Goal: Task Accomplishment & Management: Complete application form

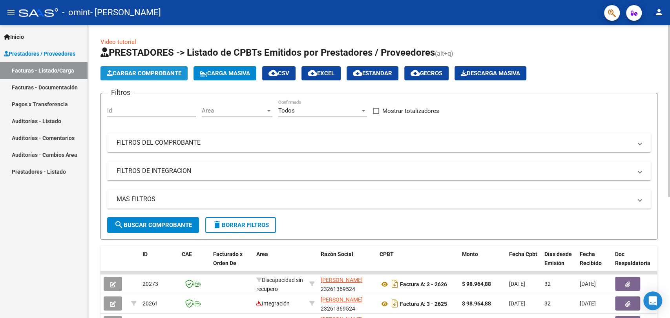
click at [130, 72] on span "Cargar Comprobante" at bounding box center [144, 73] width 75 height 7
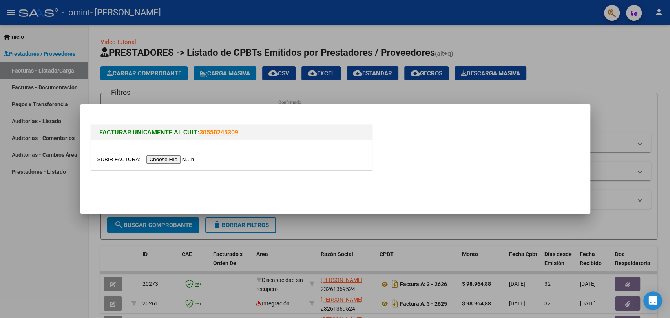
click at [174, 161] on input "file" at bounding box center [146, 160] width 99 height 8
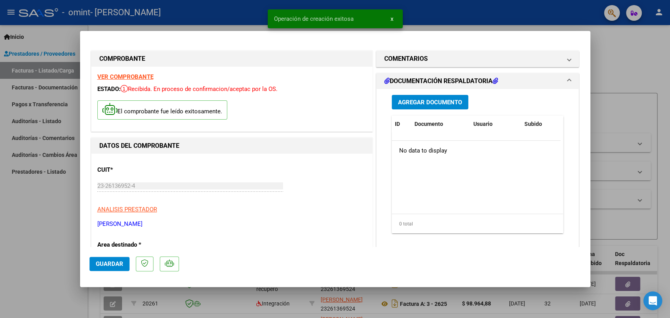
scroll to position [87, 0]
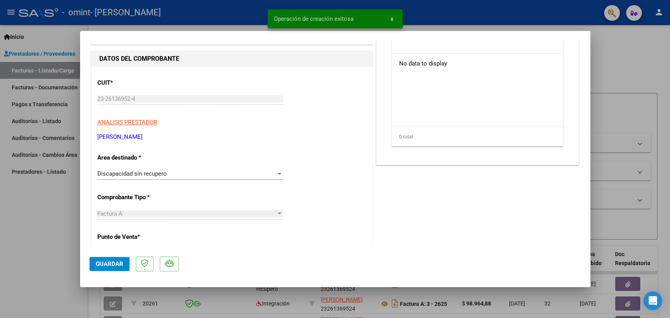
click at [205, 172] on div "Discapacidad sin recupero" at bounding box center [186, 173] width 179 height 7
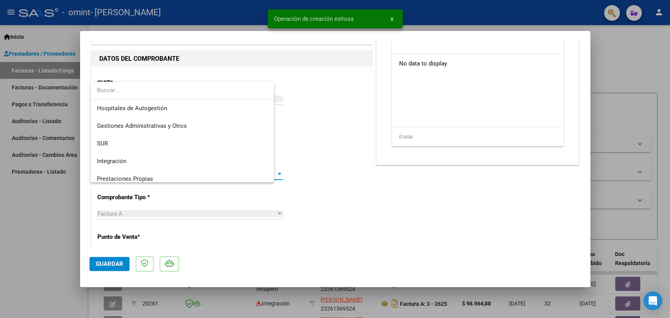
scroll to position [59, 0]
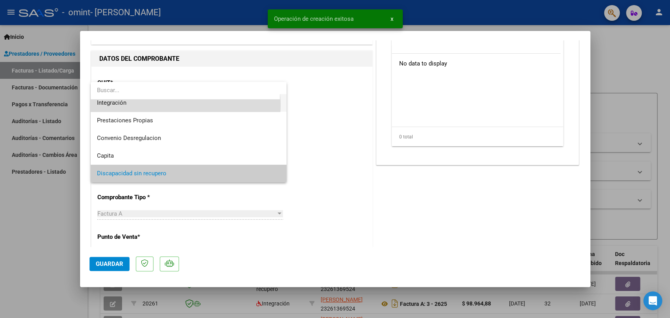
click at [181, 105] on span "Integración" at bounding box center [188, 103] width 183 height 18
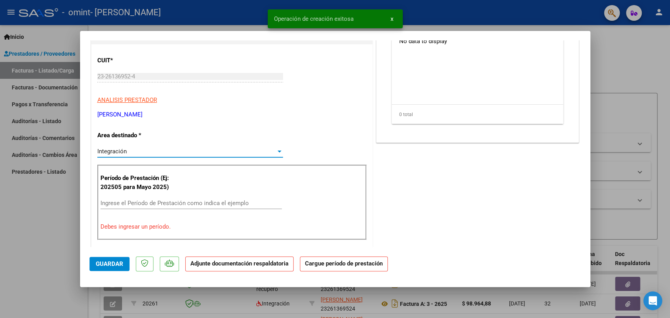
scroll to position [131, 0]
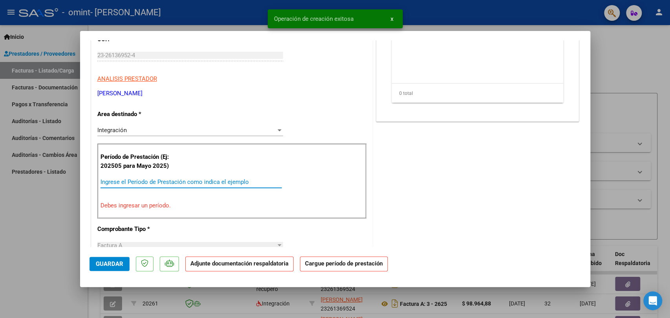
click at [170, 182] on input "Ingrese el Período de Prestación como indica el ejemplo" at bounding box center [191, 182] width 181 height 7
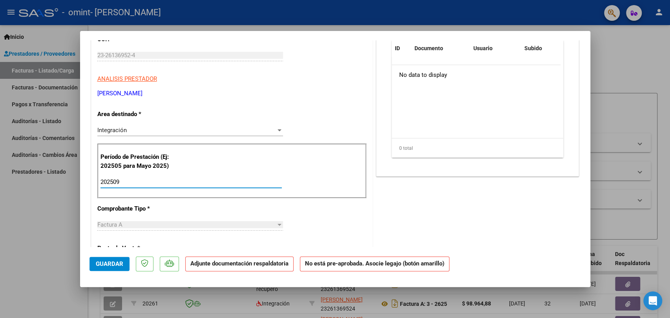
type input "202509"
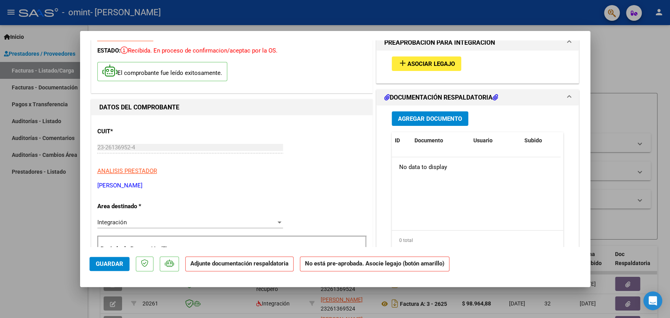
scroll to position [0, 0]
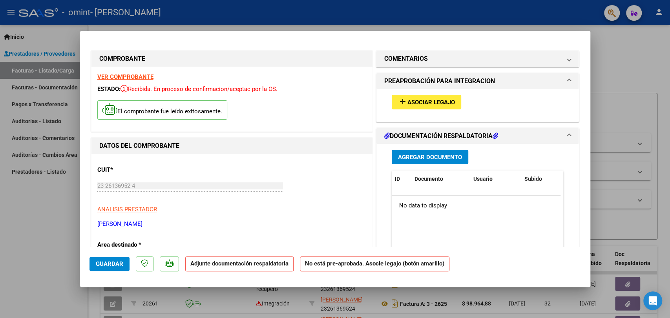
click at [413, 97] on button "add Asociar Legajo" at bounding box center [427, 102] width 70 height 15
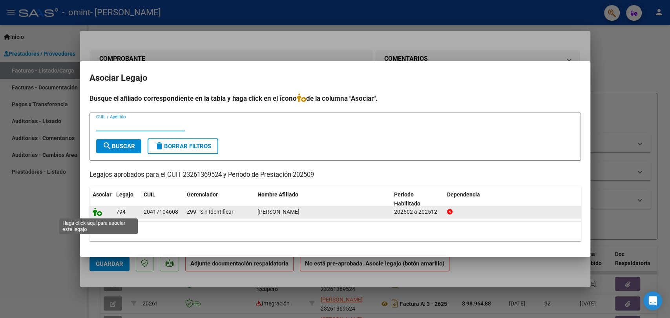
click at [97, 215] on icon at bounding box center [97, 212] width 9 height 9
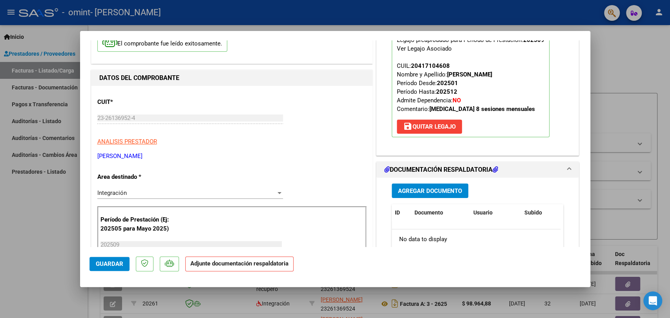
scroll to position [131, 0]
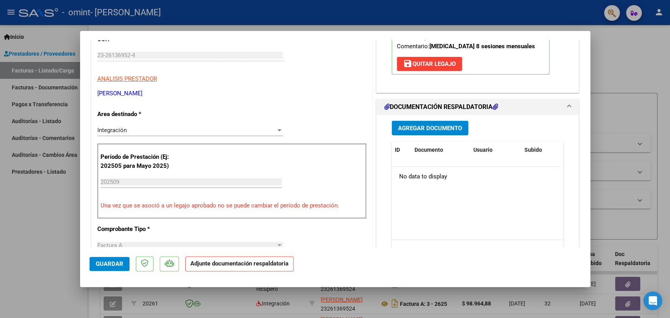
click at [403, 127] on span "Agregar Documento" at bounding box center [430, 128] width 64 height 7
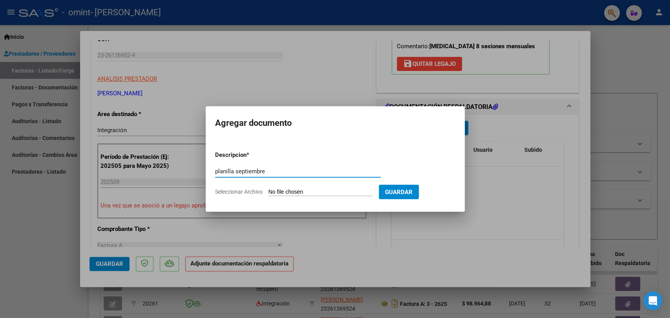
type input "planilla septiembre"
click at [293, 194] on input "Seleccionar Archivo" at bounding box center [321, 192] width 104 height 7
type input "C:\fakepath\CamScanner 13-09-2025 11.08 (2).pdf"
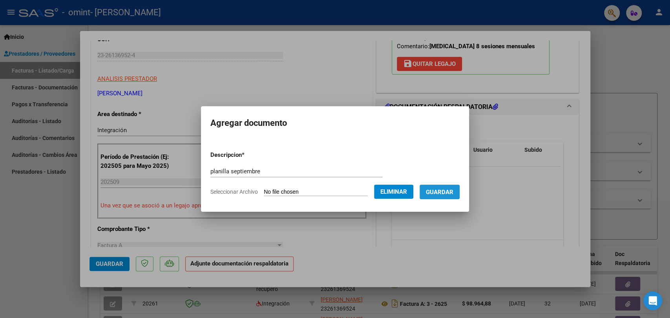
click at [452, 196] on button "Guardar" at bounding box center [440, 192] width 40 height 15
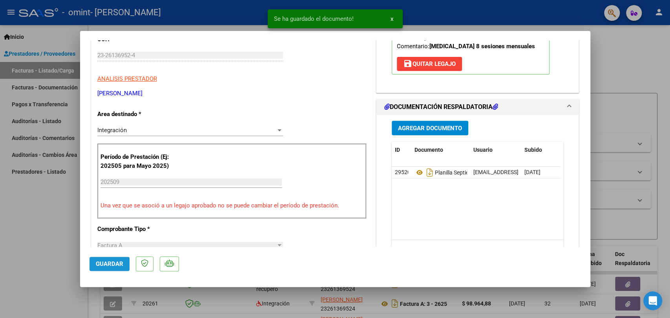
click at [112, 258] on button "Guardar" at bounding box center [110, 264] width 40 height 14
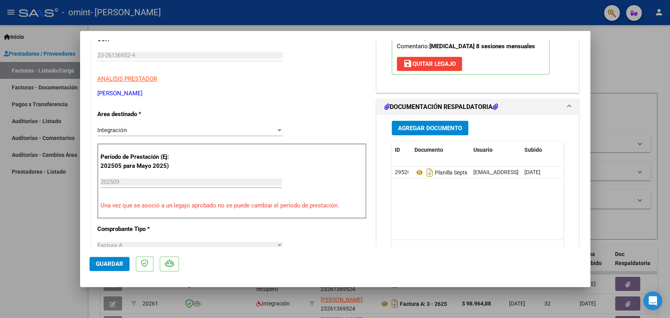
click at [105, 267] on span "Guardar" at bounding box center [109, 264] width 27 height 7
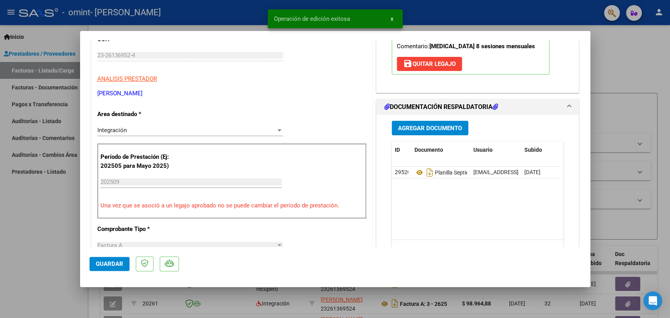
click at [600, 50] on div at bounding box center [335, 159] width 670 height 318
type input "$ 0,00"
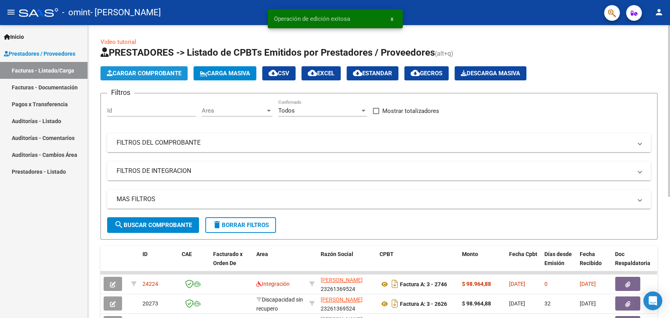
click at [172, 78] on button "Cargar Comprobante" at bounding box center [144, 73] width 87 height 14
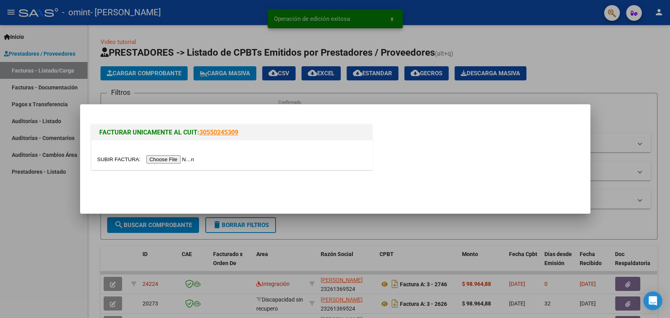
click at [181, 157] on input "file" at bounding box center [146, 160] width 99 height 8
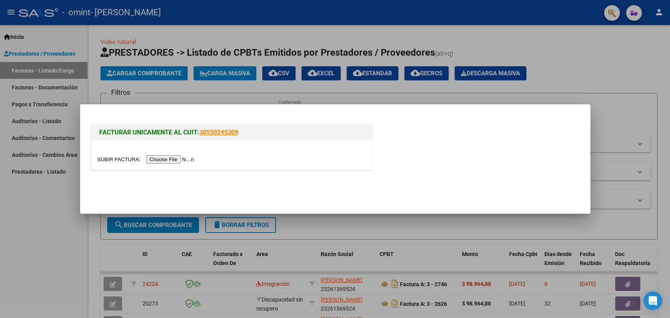
click at [170, 164] on div at bounding box center [231, 159] width 269 height 9
click at [171, 163] on input "file" at bounding box center [146, 160] width 99 height 8
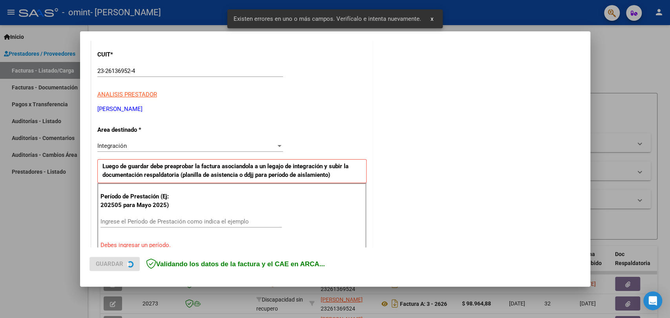
scroll to position [154, 0]
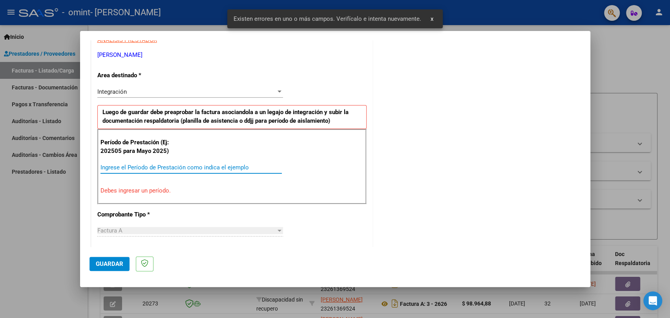
click at [168, 165] on input "Ingrese el Período de Prestación como indica el ejemplo" at bounding box center [191, 167] width 181 height 7
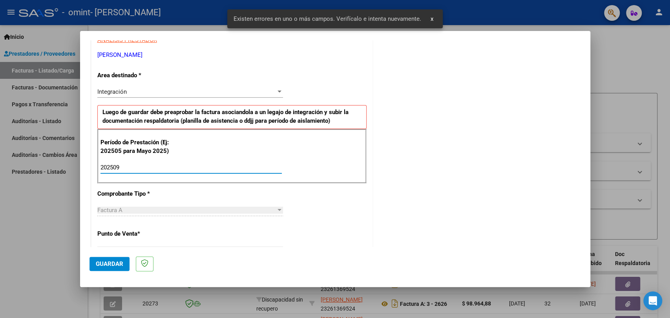
type input "202509"
click at [116, 259] on button "Guardar" at bounding box center [110, 264] width 40 height 14
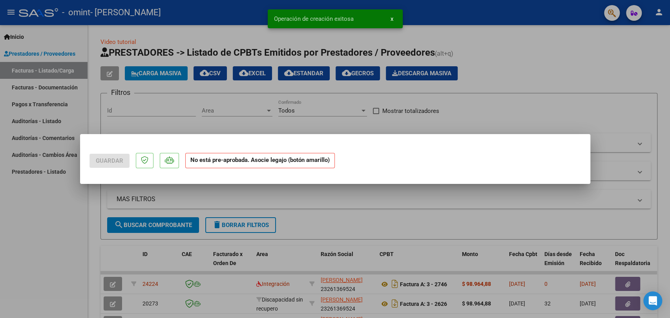
scroll to position [0, 0]
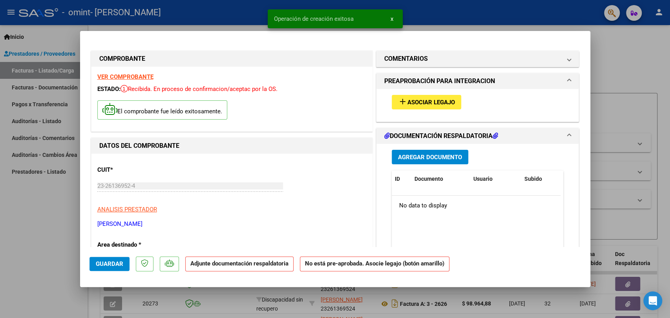
click at [408, 104] on span "Asociar Legajo" at bounding box center [432, 102] width 48 height 7
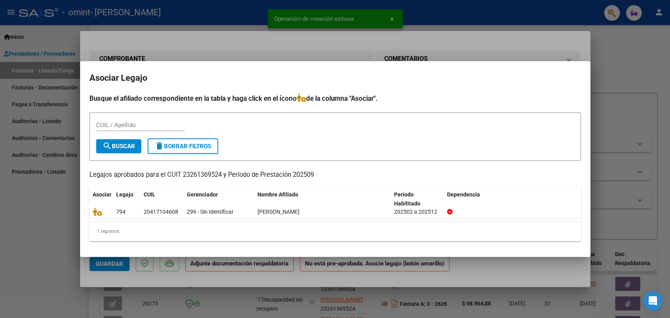
click at [412, 44] on div at bounding box center [335, 159] width 670 height 318
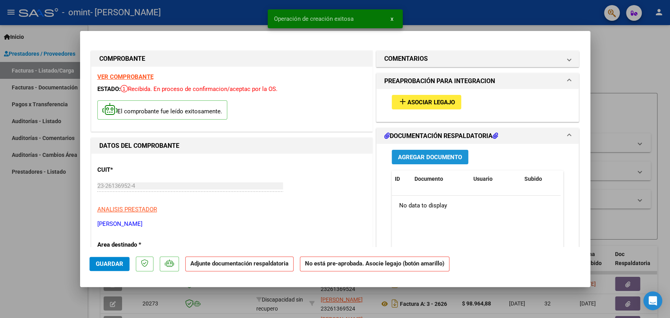
click at [423, 156] on span "Agregar Documento" at bounding box center [430, 157] width 64 height 7
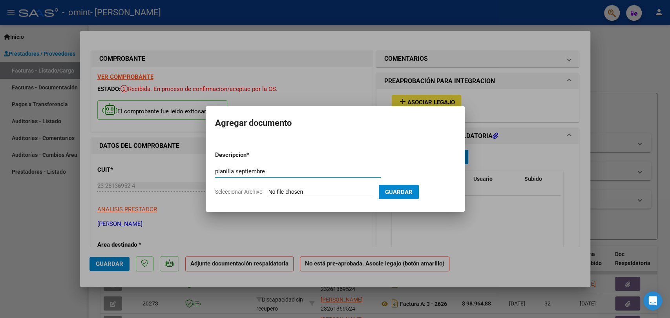
type input "planilla septiembre"
click at [335, 194] on input "Seleccionar Archivo" at bounding box center [321, 192] width 104 height 7
type input "C:\fakepath\CamScanner 13-09-2025 16.36 (2) (1).pdf"
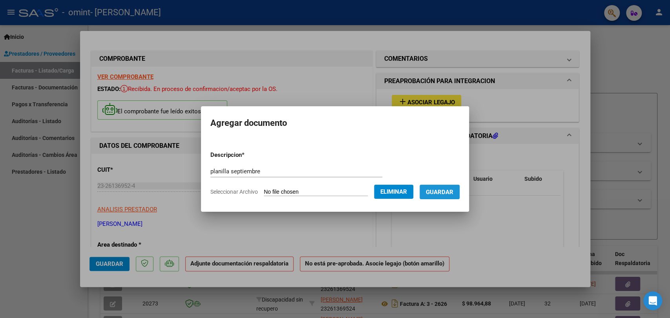
click at [441, 196] on button "Guardar" at bounding box center [440, 192] width 40 height 15
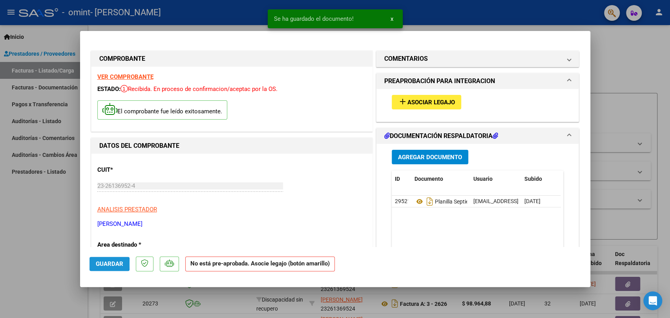
click at [97, 264] on span "Guardar" at bounding box center [109, 264] width 27 height 7
click at [47, 250] on div at bounding box center [335, 159] width 670 height 318
type input "$ 0,00"
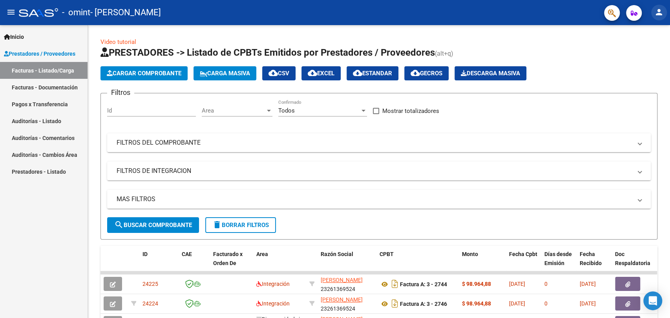
click at [660, 16] on mat-icon "person" at bounding box center [659, 11] width 9 height 9
click at [637, 55] on button "exit_to_app Salir" at bounding box center [643, 51] width 48 height 19
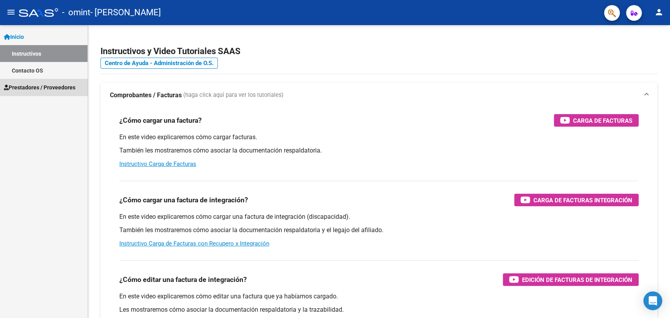
click at [57, 83] on span "Prestadores / Proveedores" at bounding box center [39, 87] width 71 height 9
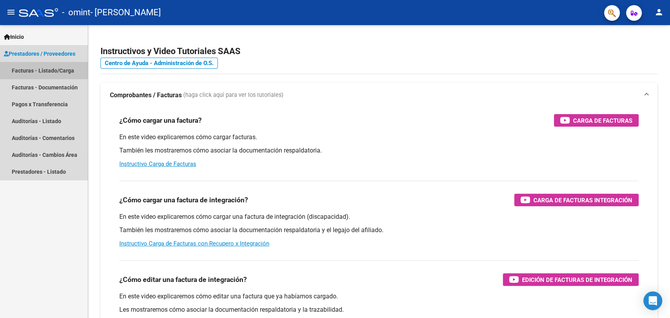
click at [51, 71] on link "Facturas - Listado/Carga" at bounding box center [44, 70] width 88 height 17
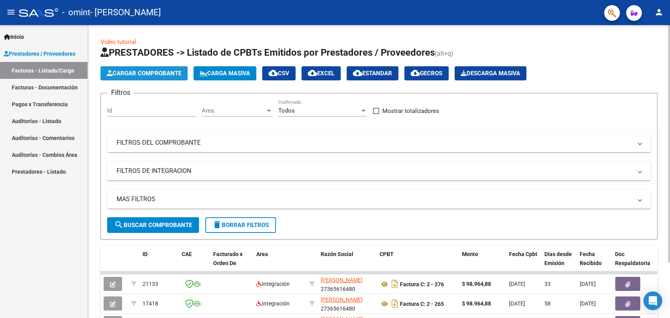
click at [135, 79] on button "Cargar Comprobante" at bounding box center [144, 73] width 87 height 14
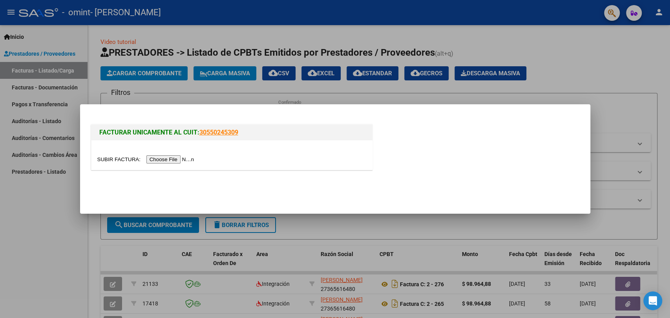
click at [177, 156] on input "file" at bounding box center [146, 160] width 99 height 8
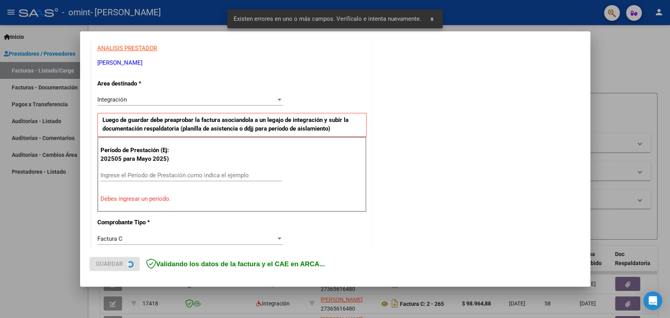
scroll to position [154, 0]
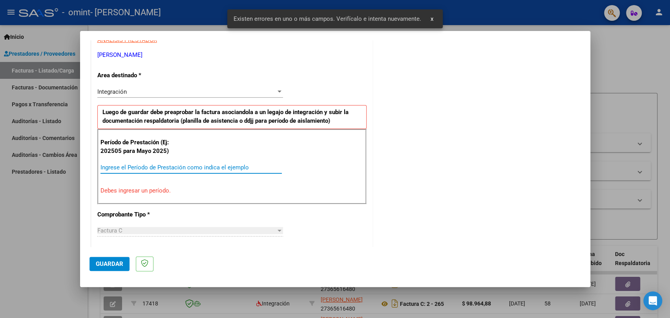
click at [141, 166] on input "Ingrese el Período de Prestación como indica el ejemplo" at bounding box center [191, 167] width 181 height 7
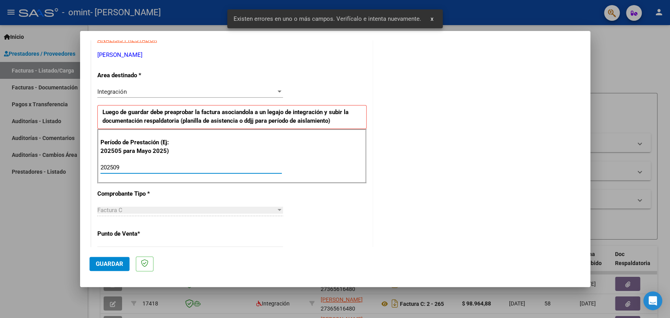
type input "202509"
click at [100, 268] on button "Guardar" at bounding box center [110, 264] width 40 height 14
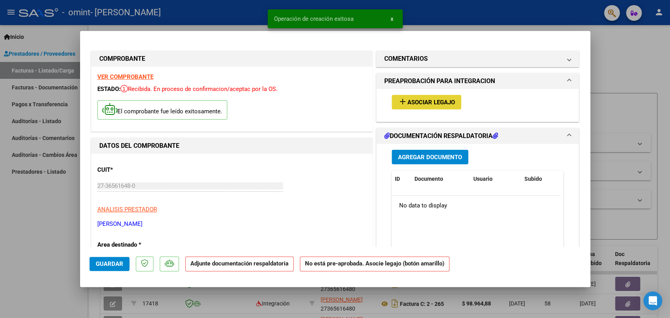
click at [424, 104] on span "Asociar Legajo" at bounding box center [432, 102] width 48 height 7
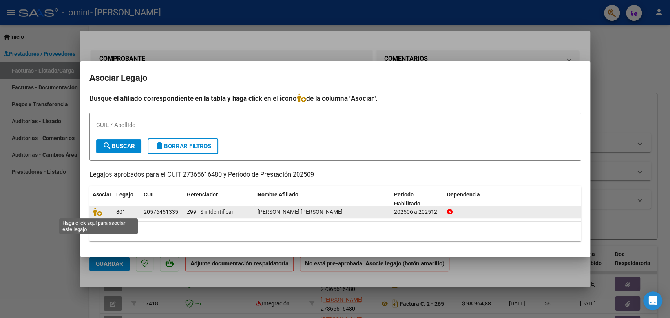
click at [101, 212] on span at bounding box center [99, 212] width 12 height 6
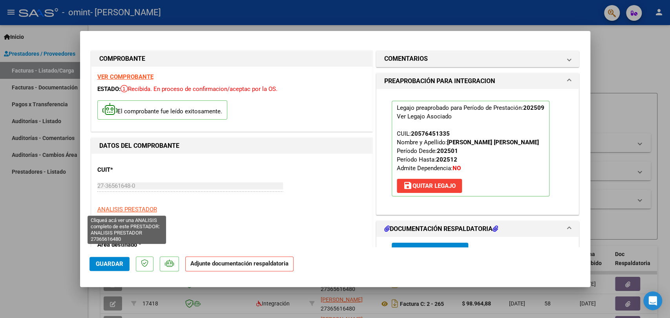
click at [98, 212] on span "ANALISIS PRESTADOR" at bounding box center [127, 209] width 60 height 7
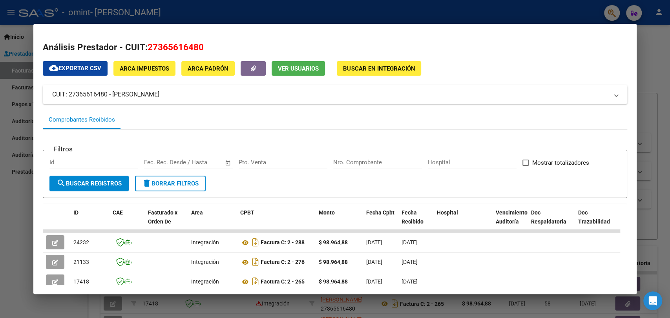
click at [662, 86] on div at bounding box center [335, 159] width 670 height 318
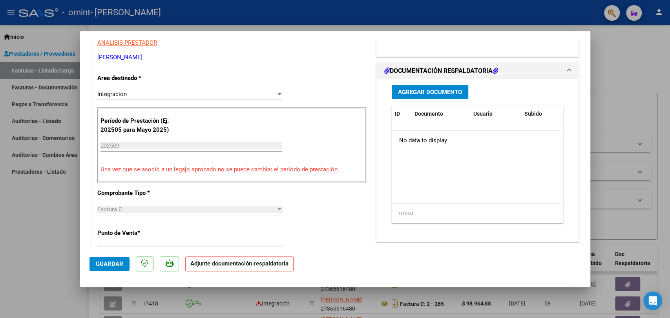
scroll to position [194, 0]
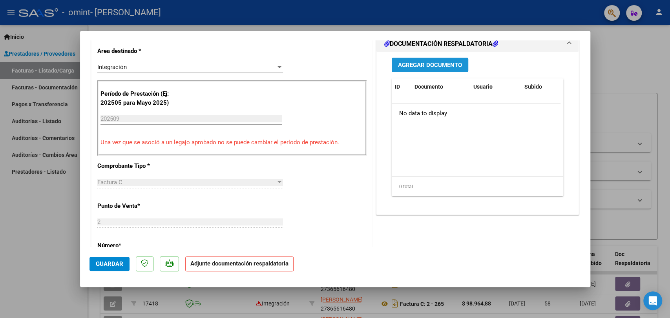
click at [433, 60] on button "Agregar Documento" at bounding box center [430, 65] width 77 height 15
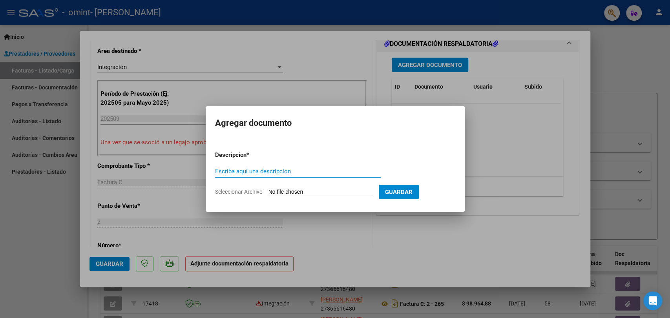
click at [251, 168] on input "Escriba aquí una descripcion" at bounding box center [298, 171] width 166 height 7
type input "planilla septiembre"
click at [278, 188] on app-file-uploader "Seleccionar Archivo" at bounding box center [297, 191] width 164 height 7
click at [286, 192] on input "Seleccionar Archivo" at bounding box center [321, 192] width 104 height 7
type input "C:\fakepath\CamScanner 13-09-2025 16.36 (3).pdf"
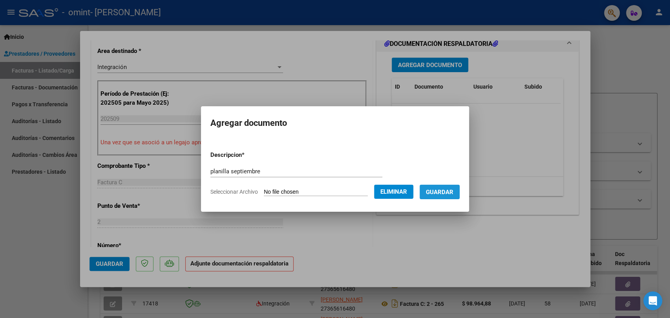
click at [451, 194] on span "Guardar" at bounding box center [439, 192] width 27 height 7
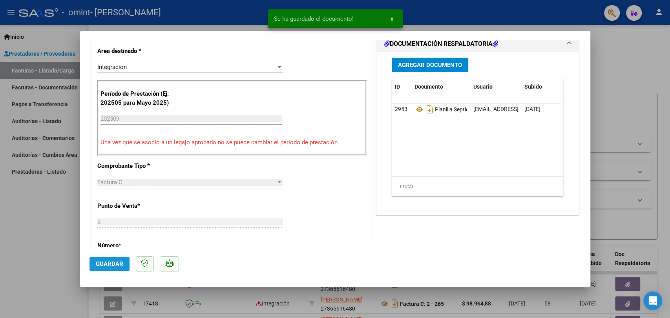
click at [111, 263] on span "Guardar" at bounding box center [109, 264] width 27 height 7
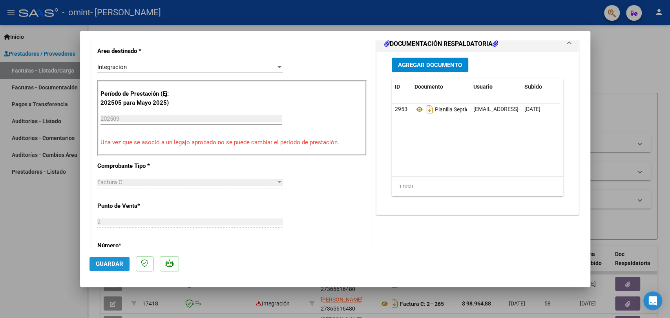
click at [117, 265] on span "Guardar" at bounding box center [109, 264] width 27 height 7
